Goal: Task Accomplishment & Management: Manage account settings

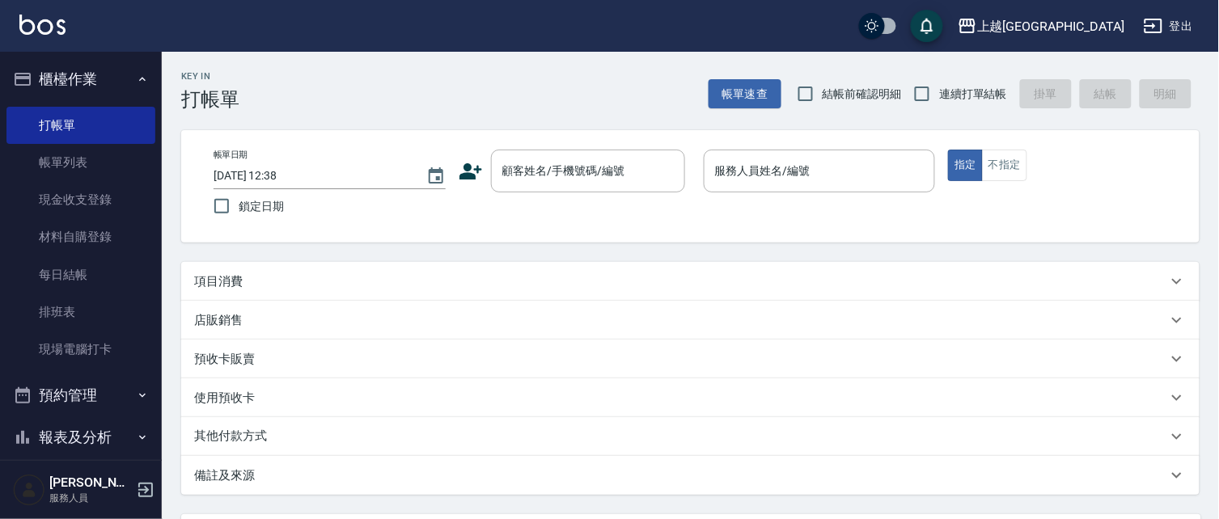
scroll to position [100, 0]
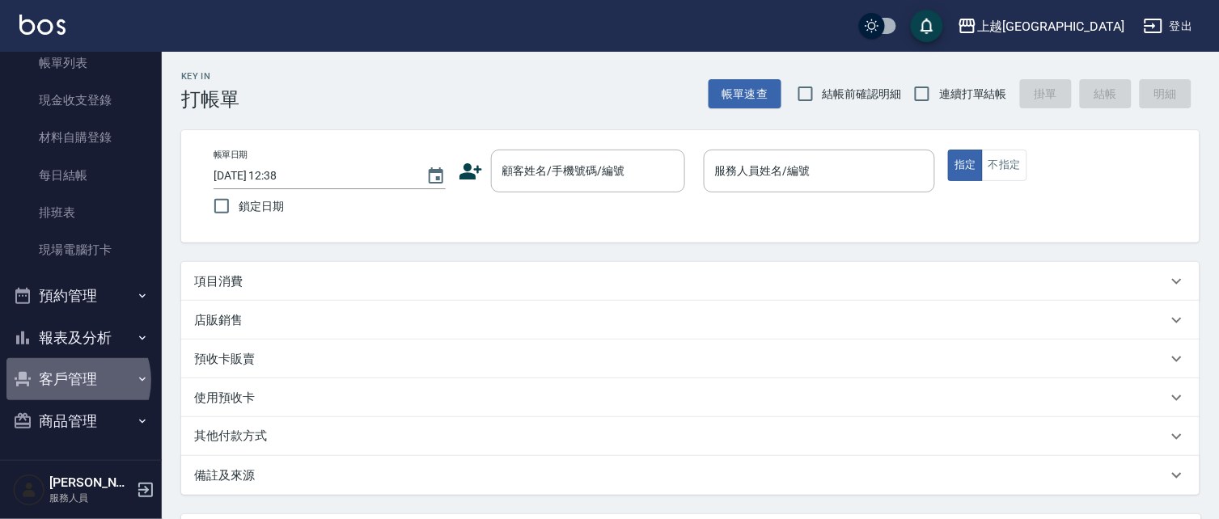
click at [76, 380] on button "客戶管理" at bounding box center [80, 379] width 149 height 42
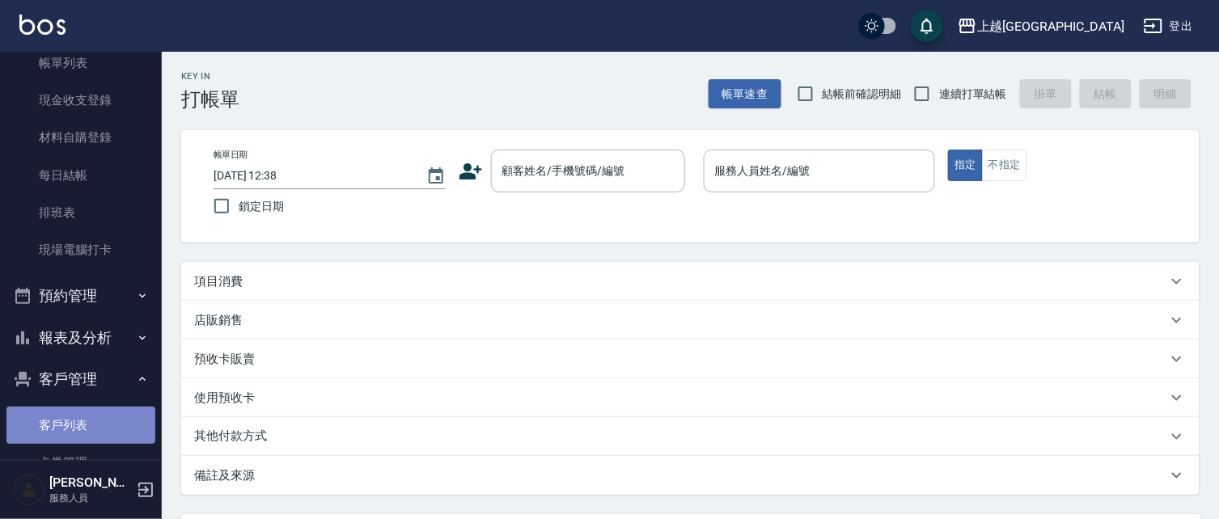
click at [92, 427] on link "客戶列表" at bounding box center [80, 425] width 149 height 37
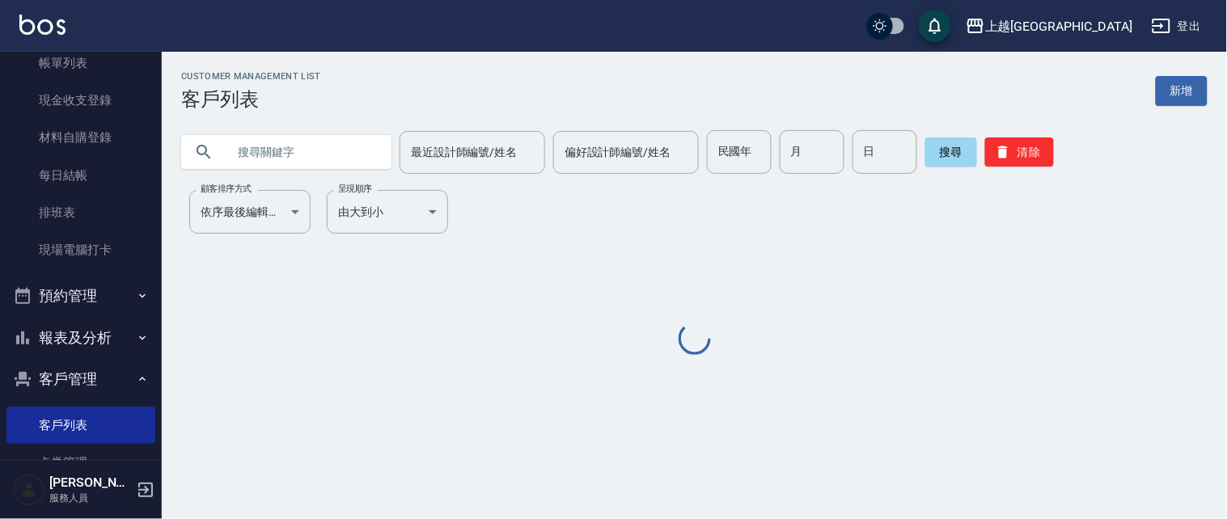
click at [327, 139] on input "text" at bounding box center [303, 152] width 152 height 44
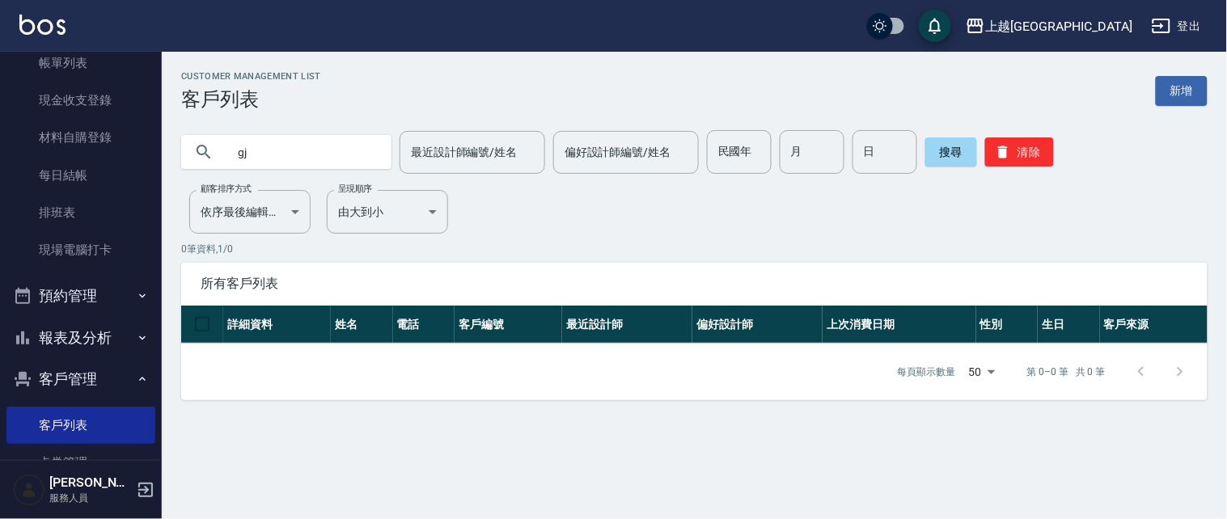
type input "g"
type input "[PERSON_NAME]"
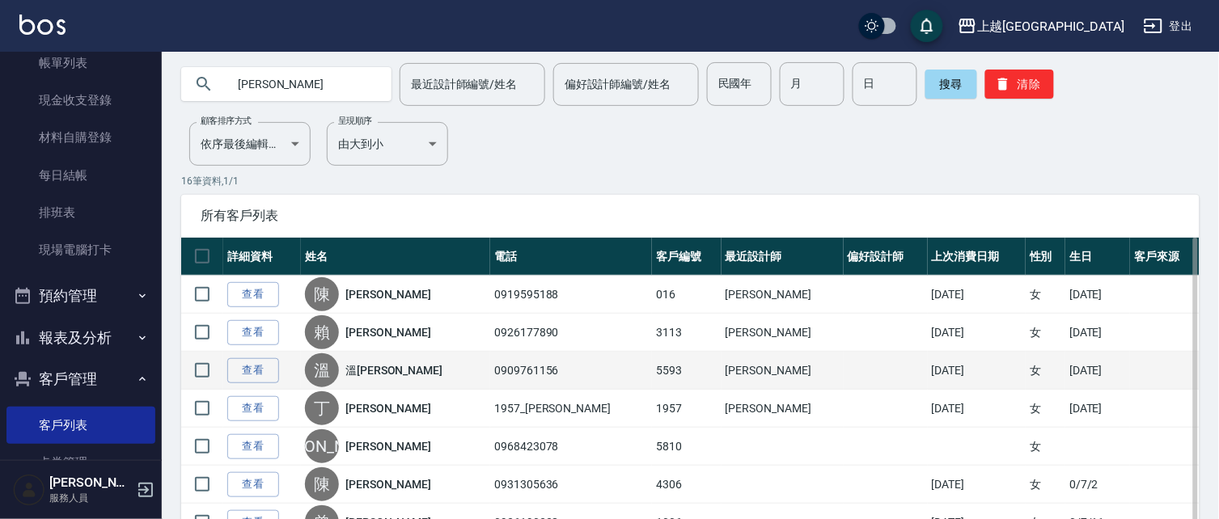
scroll to position [78, 0]
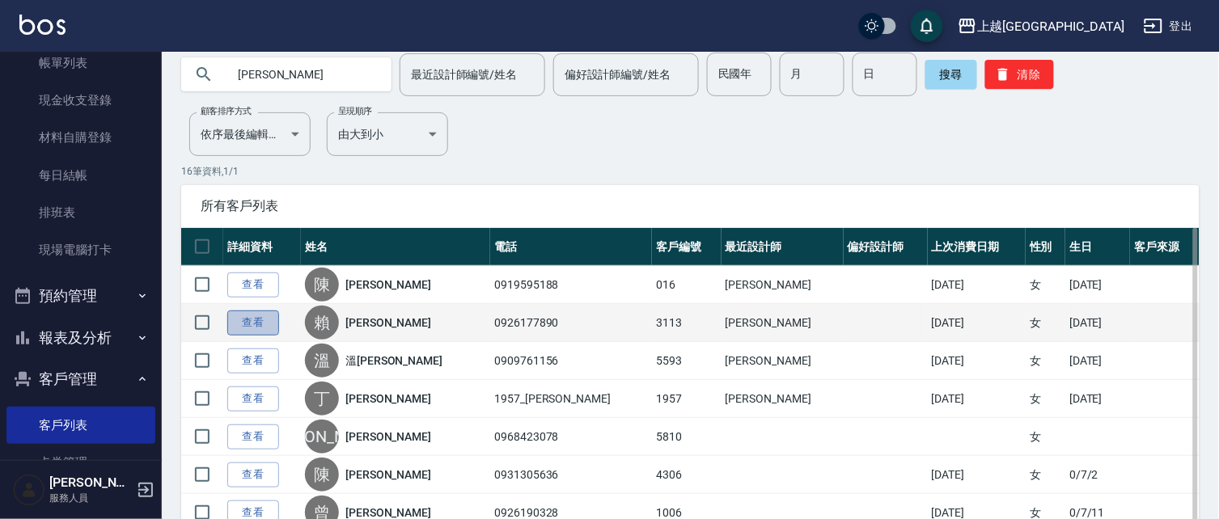
click at [261, 324] on link "查看" at bounding box center [253, 323] width 52 height 25
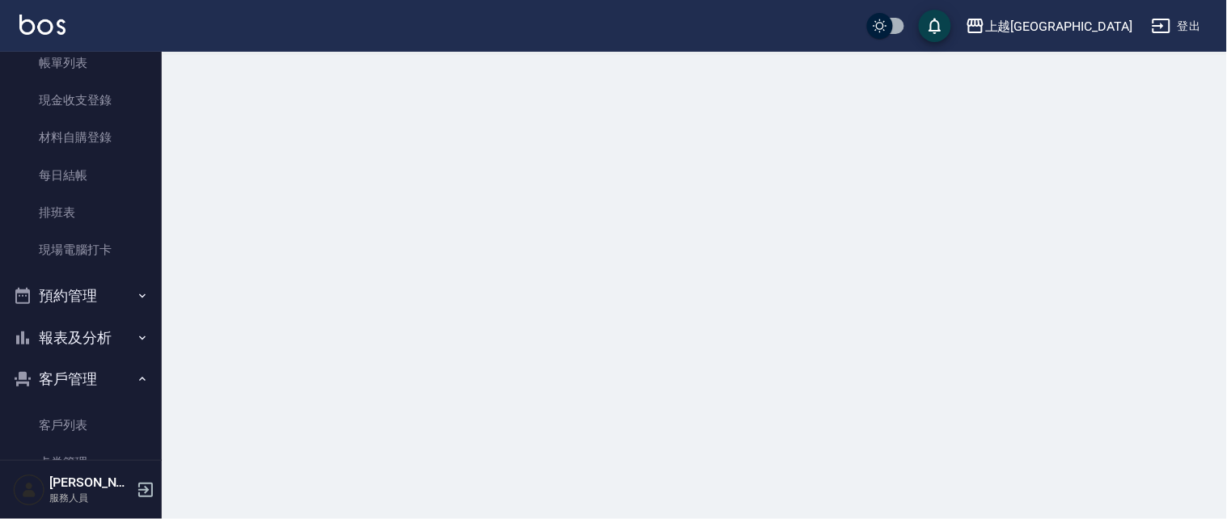
click at [268, 332] on div at bounding box center [613, 259] width 1227 height 519
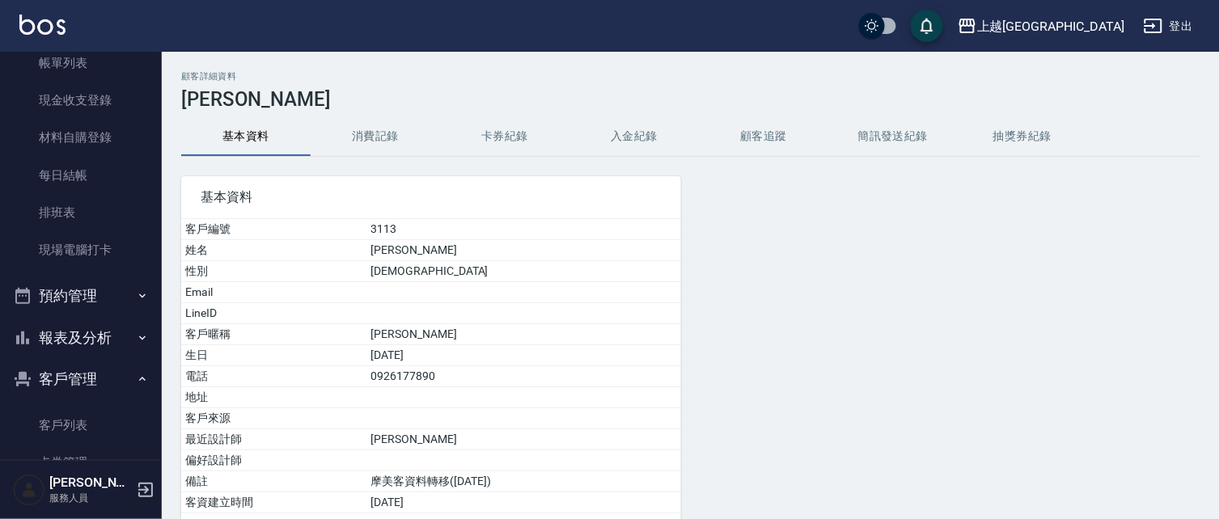
click at [385, 138] on button "消費記錄" at bounding box center [375, 136] width 129 height 39
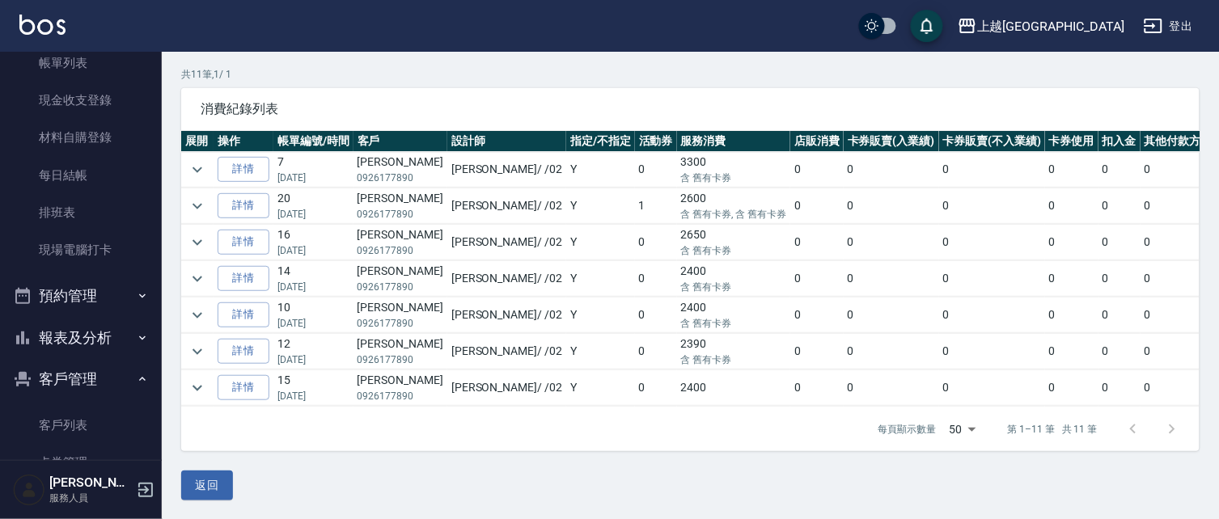
scroll to position [109, 0]
click at [246, 170] on link "詳情" at bounding box center [244, 169] width 52 height 25
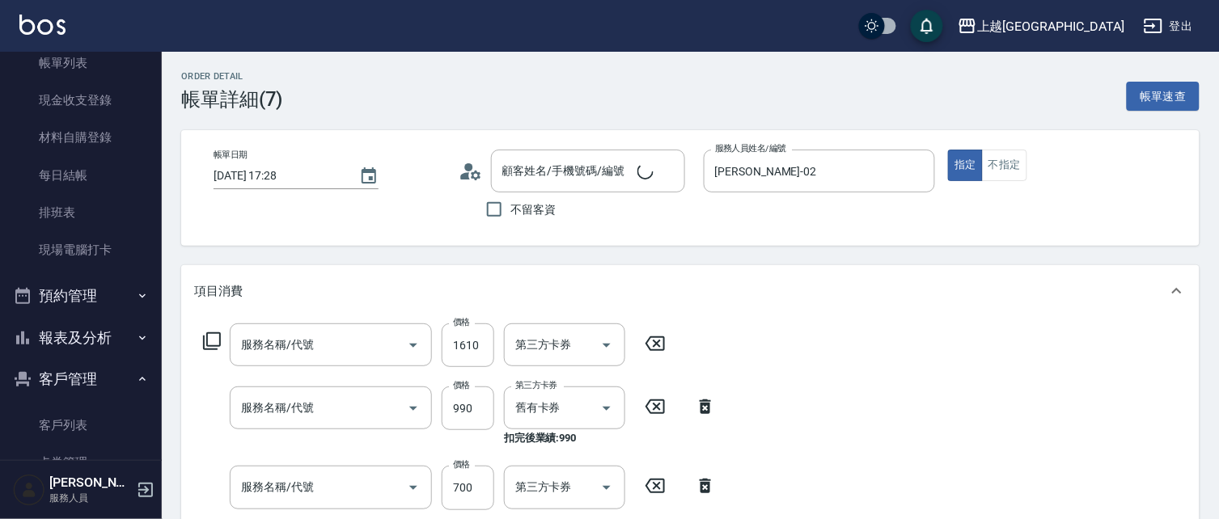
type input "[DATE] 17:28"
type input "[PERSON_NAME]-02"
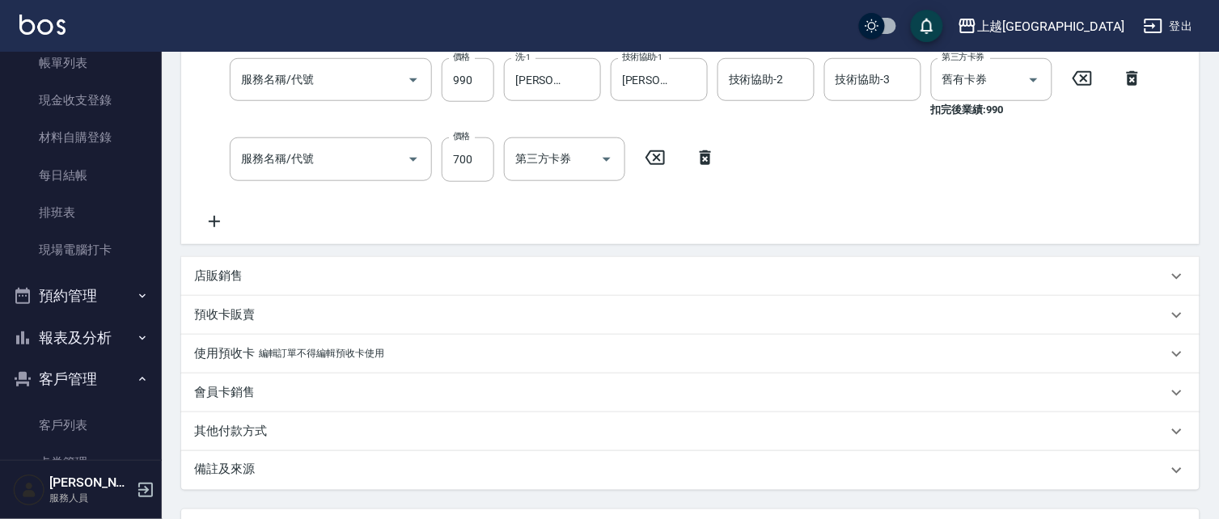
type input "[PERSON_NAME]/0926177890/3113"
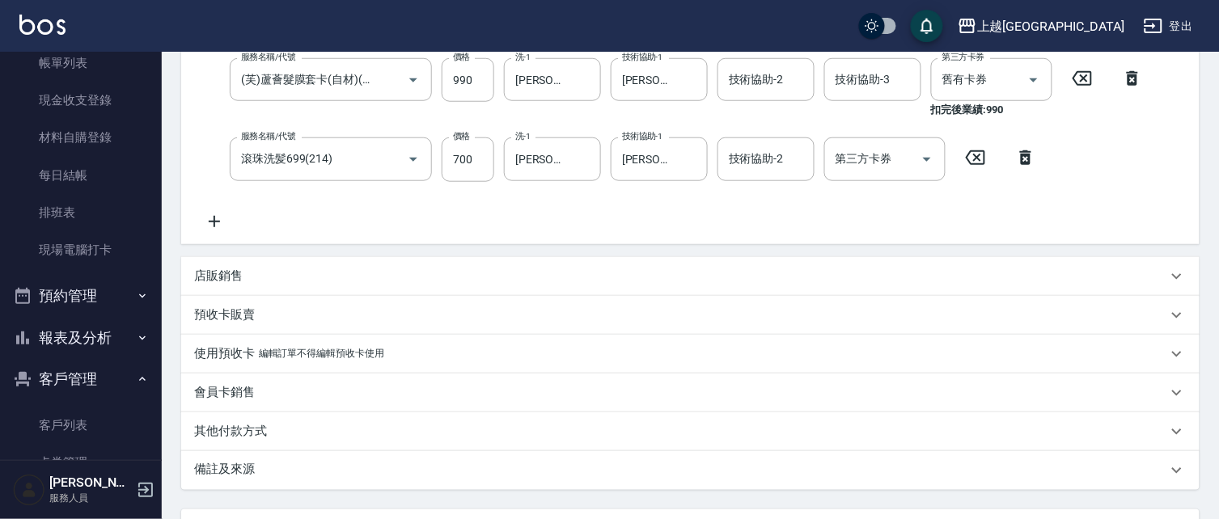
type input "染髮[1500](505)"
type input "(芙)蘆薈髮膜套卡(自材)(639)"
type input "滾珠洗髪699(214)"
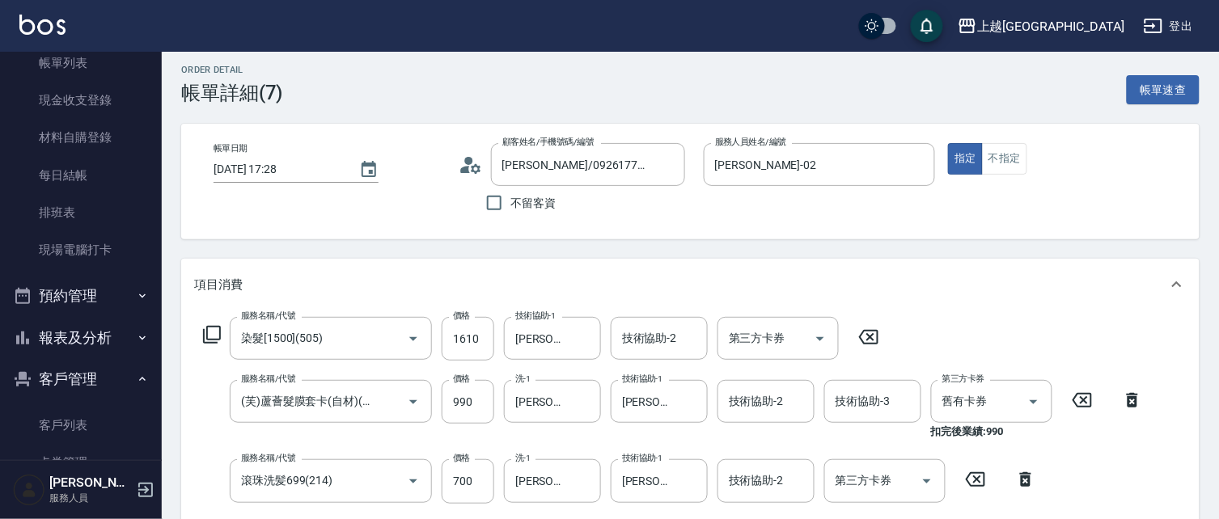
scroll to position [0, 0]
